Goal: Navigation & Orientation: Go to known website

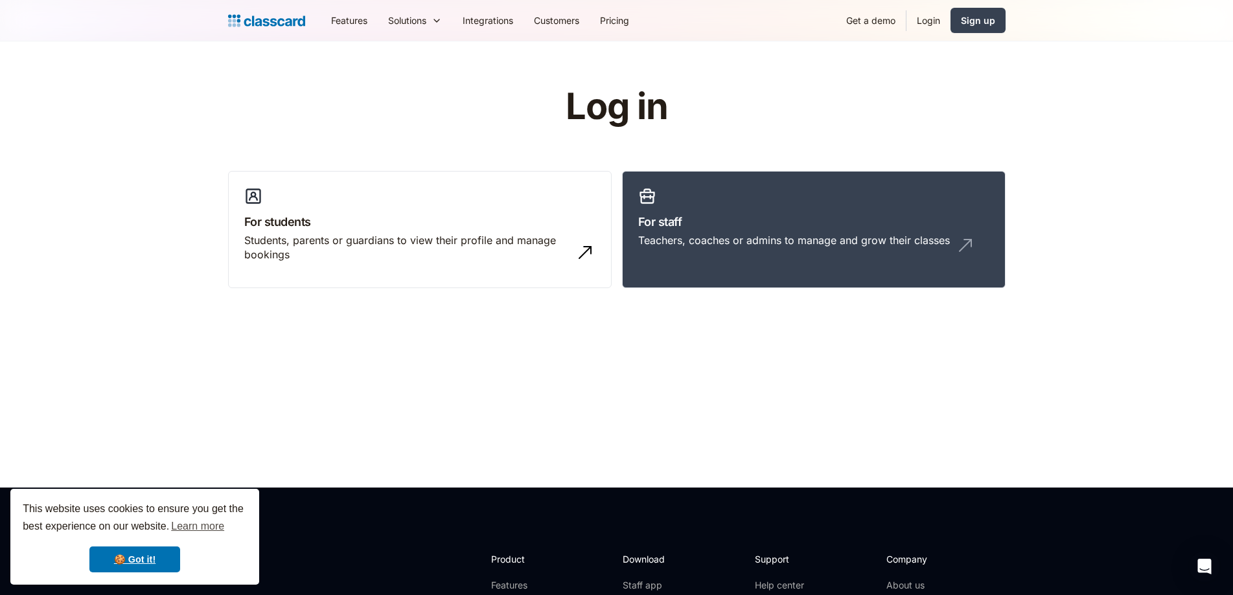
click at [929, 22] on link "Login" at bounding box center [928, 20] width 44 height 29
click at [480, 202] on link "For students Students, parents or guardians to view their profile and manage bo…" at bounding box center [420, 230] width 384 height 118
